Goal: Navigation & Orientation: Locate item on page

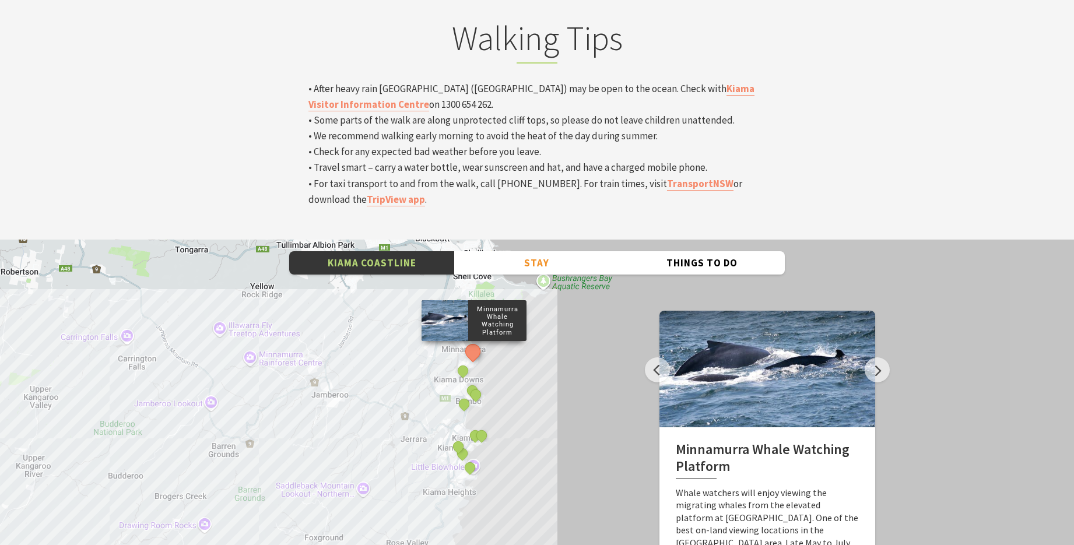
scroll to position [3965, 0]
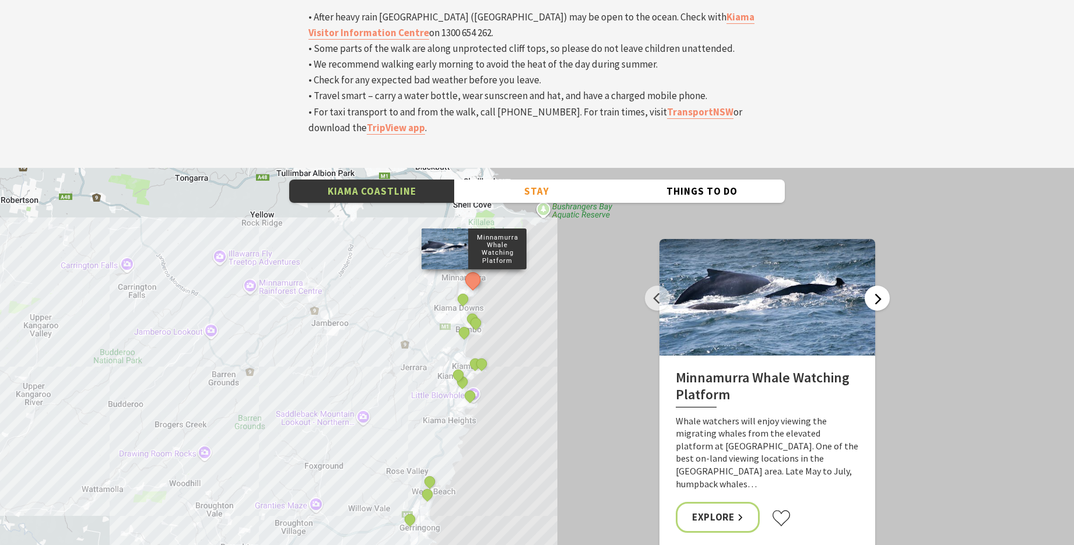
click at [878, 286] on button "Next" at bounding box center [877, 298] width 25 height 25
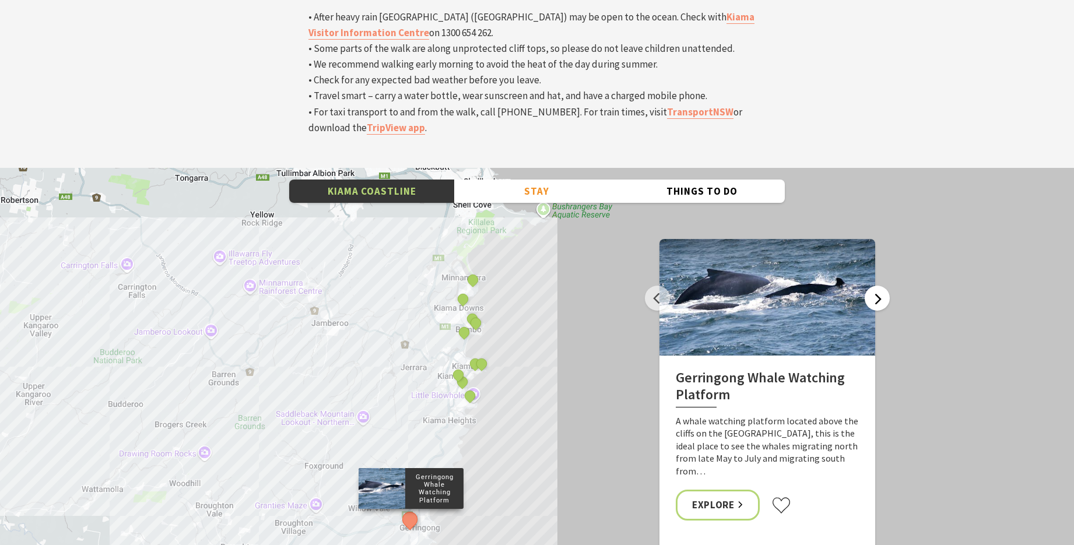
click at [878, 286] on button "Next" at bounding box center [877, 298] width 25 height 25
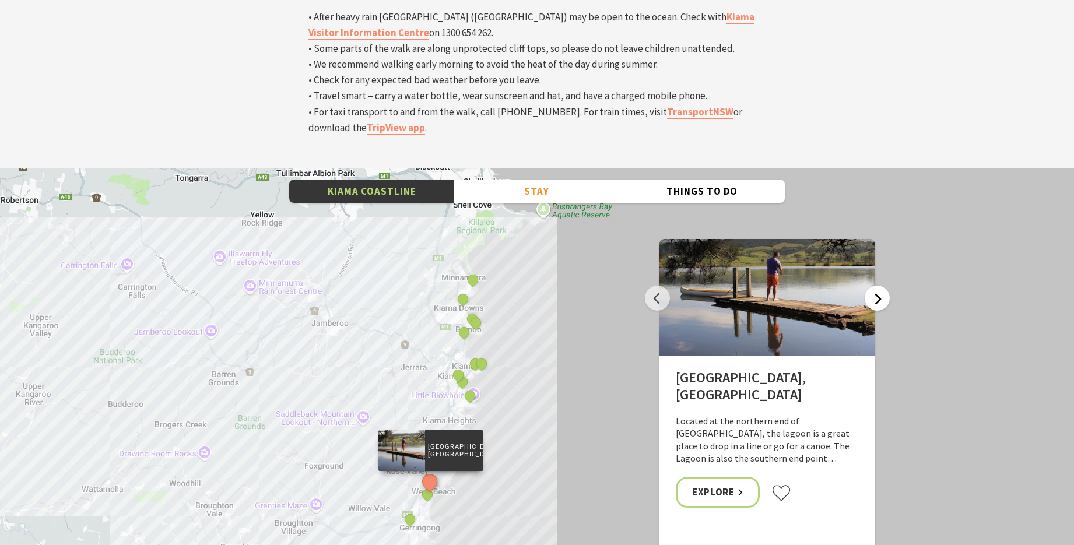
click at [878, 286] on button "Next" at bounding box center [877, 298] width 25 height 25
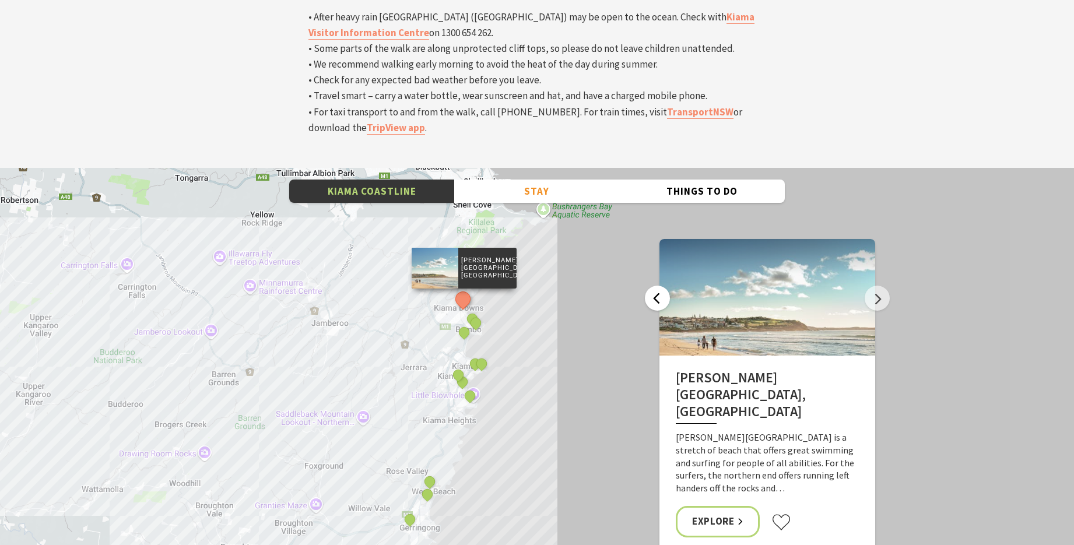
click at [658, 286] on button "Previous" at bounding box center [657, 298] width 25 height 25
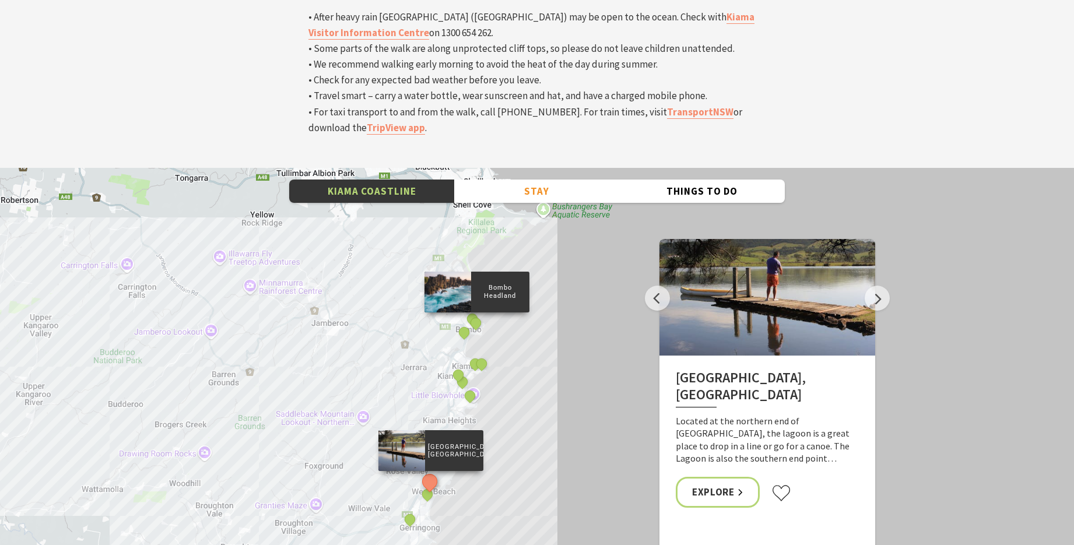
click at [468, 315] on div "Bombo Headland" at bounding box center [476, 323] width 17 height 17
click at [476, 312] on button "See detail about Bombo Headland" at bounding box center [476, 323] width 22 height 22
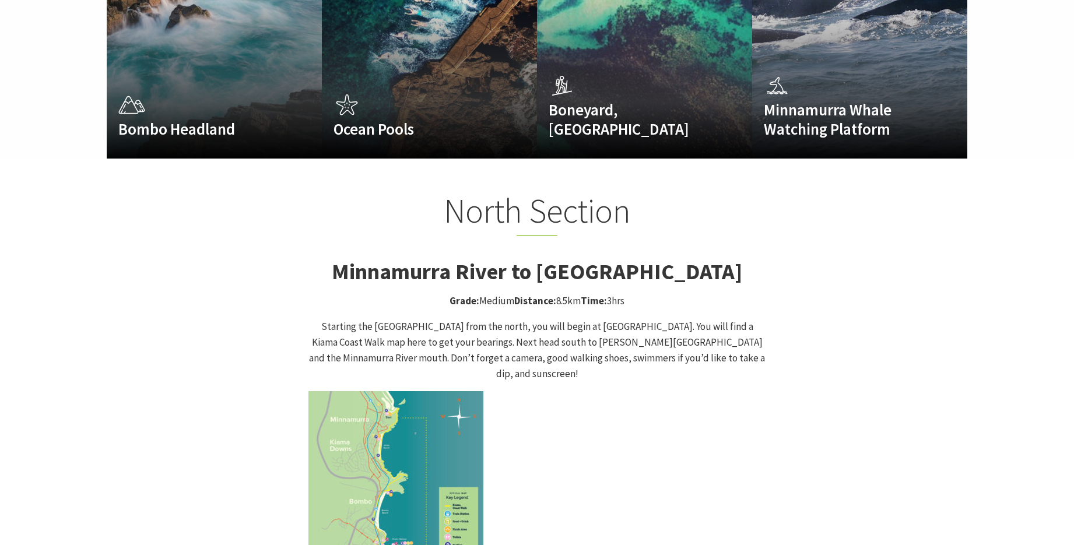
scroll to position [1073, 0]
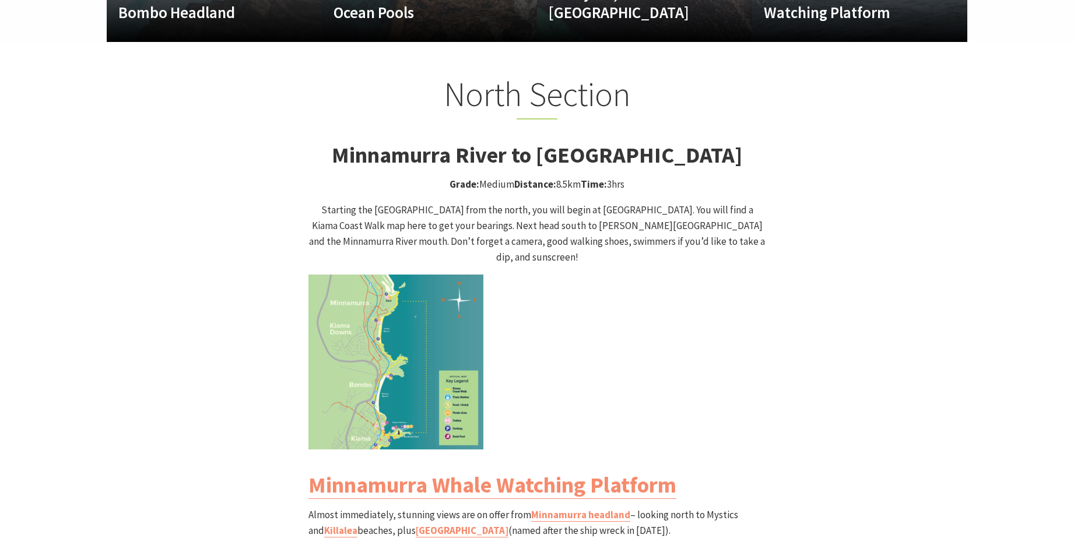
click at [428, 303] on img at bounding box center [395, 362] width 175 height 175
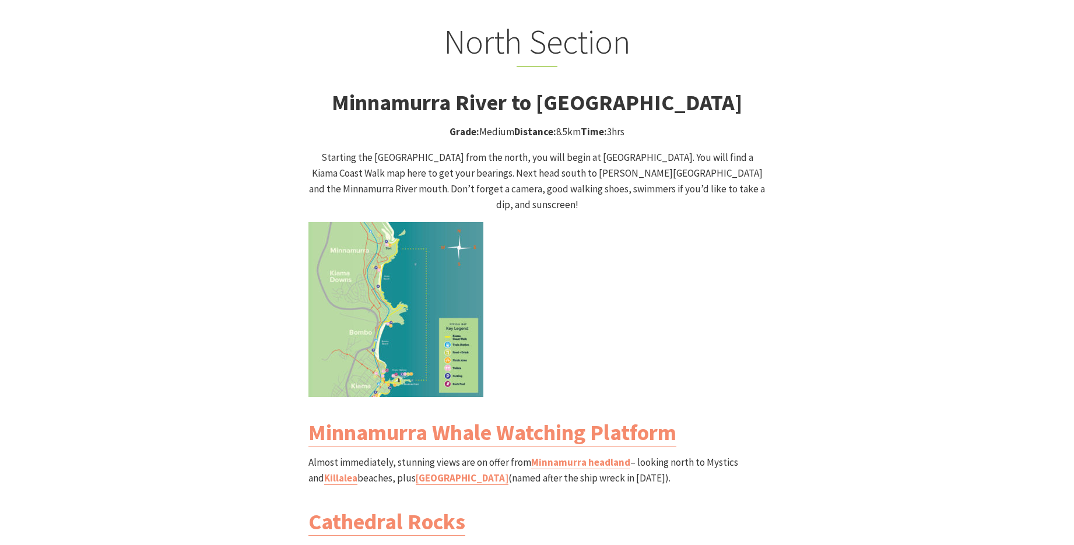
scroll to position [1131, 0]
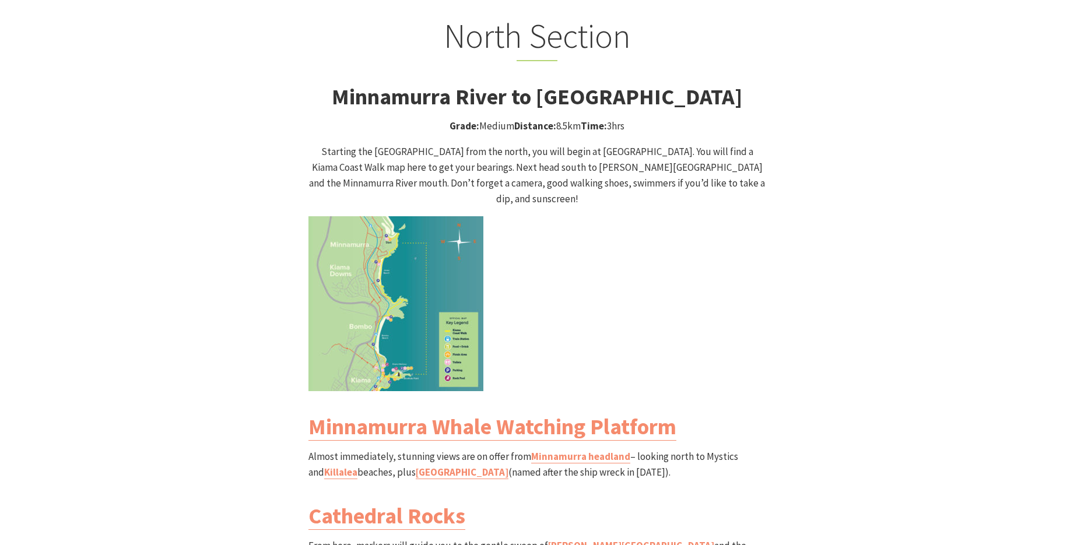
click at [401, 246] on img at bounding box center [395, 303] width 175 height 175
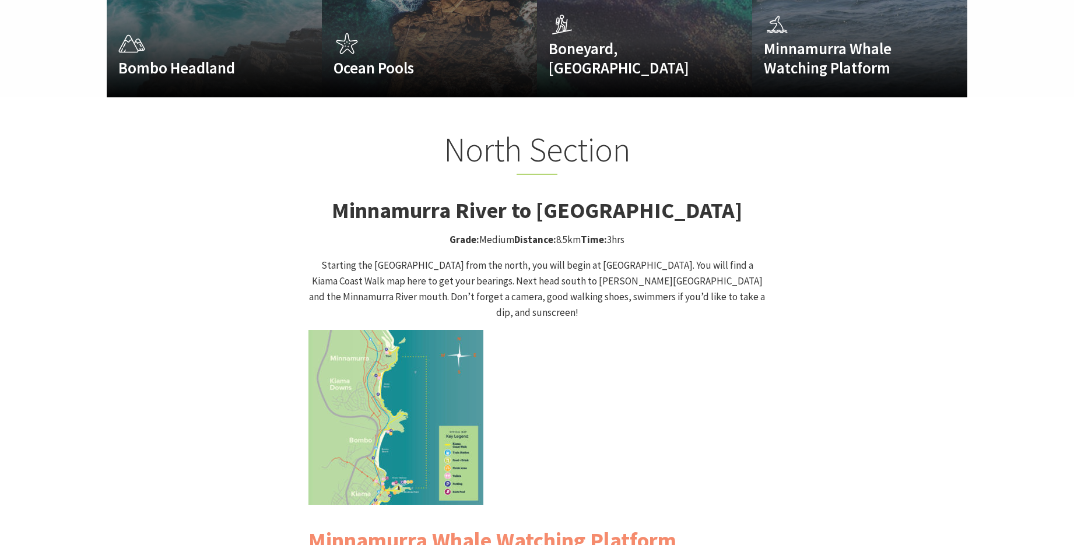
scroll to position [1015, 0]
